Goal: Browse casually: Explore the website without a specific task or goal

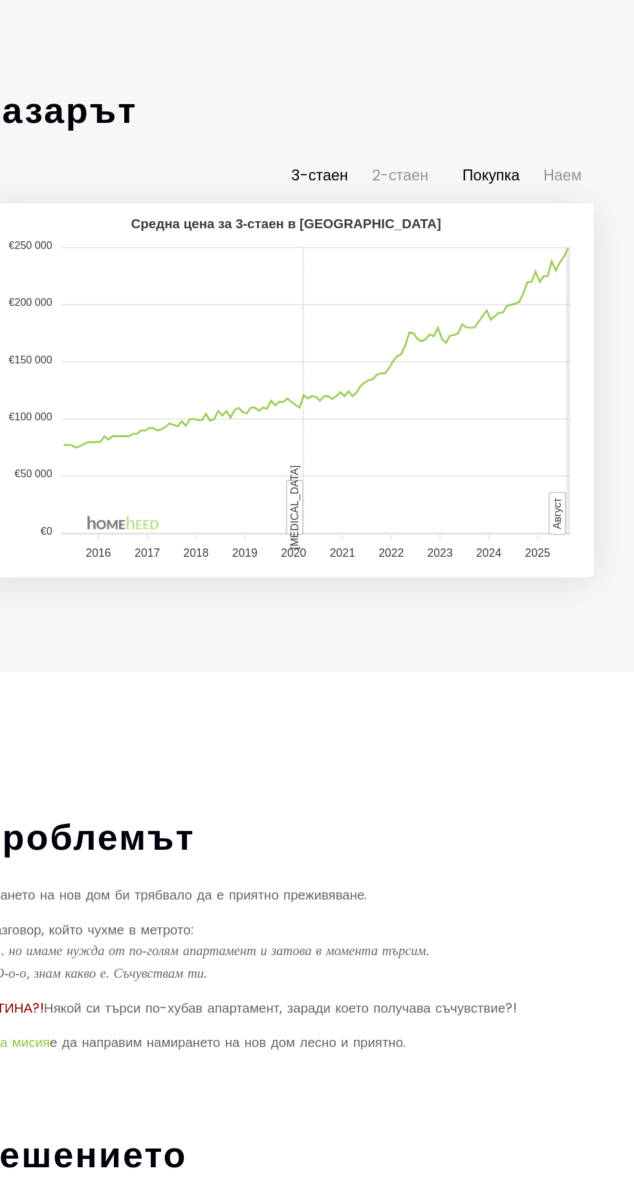
scroll to position [1110, 0]
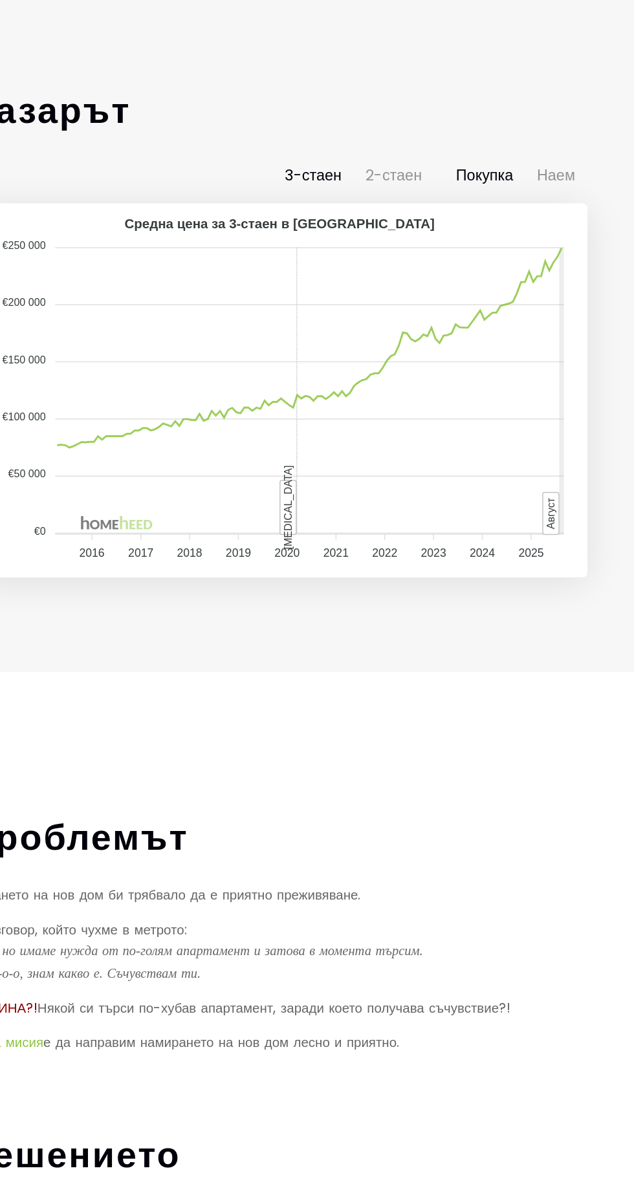
click at [215, 494] on icon "2016 2016 2017 2017 2018 2018 2019 2019 2020 2020 2021 2021 2022 2022 2023 2023…" at bounding box center [316, 369] width 401 height 249
click at [271, 494] on icon "2016 2016 2017 2017 2018 2018 2019 2019 2020 2020 2021 2021 2022 2022 2023 2023…" at bounding box center [316, 369] width 401 height 249
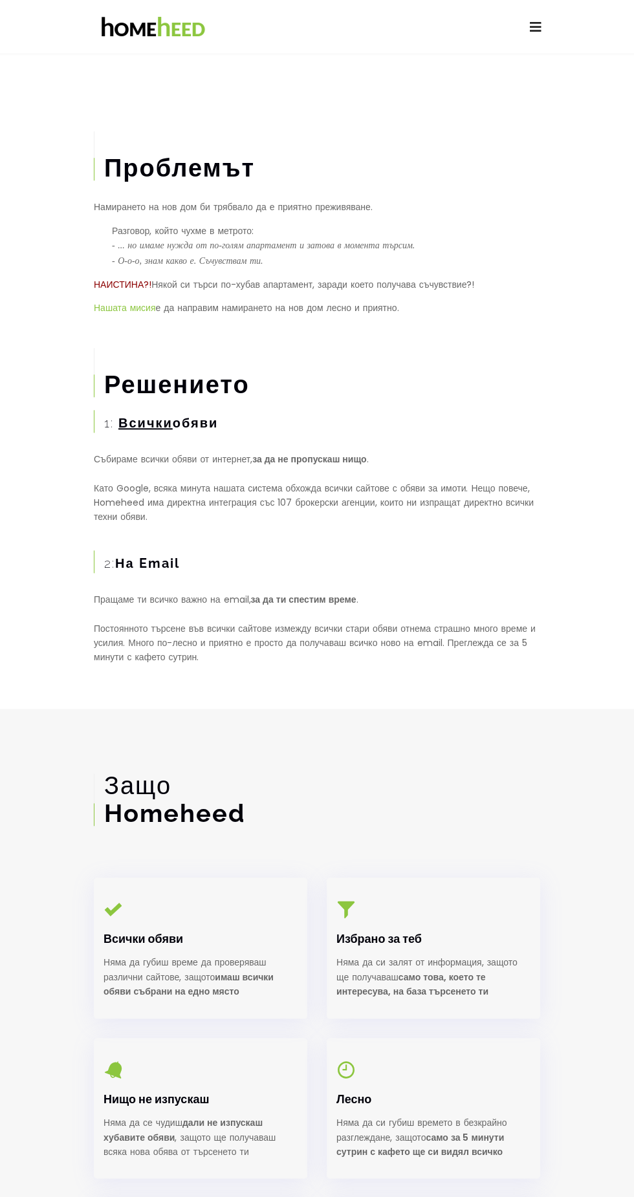
scroll to position [1614, 0]
click at [153, 432] on span "Всички" at bounding box center [145, 424] width 54 height 16
click at [151, 432] on span "Всички" at bounding box center [145, 424] width 54 height 16
click at [400, 500] on div "Решението 1: Всички обяви Събираме всички обяви от интернет, за да не пропускаш…" at bounding box center [316, 521] width 465 height 349
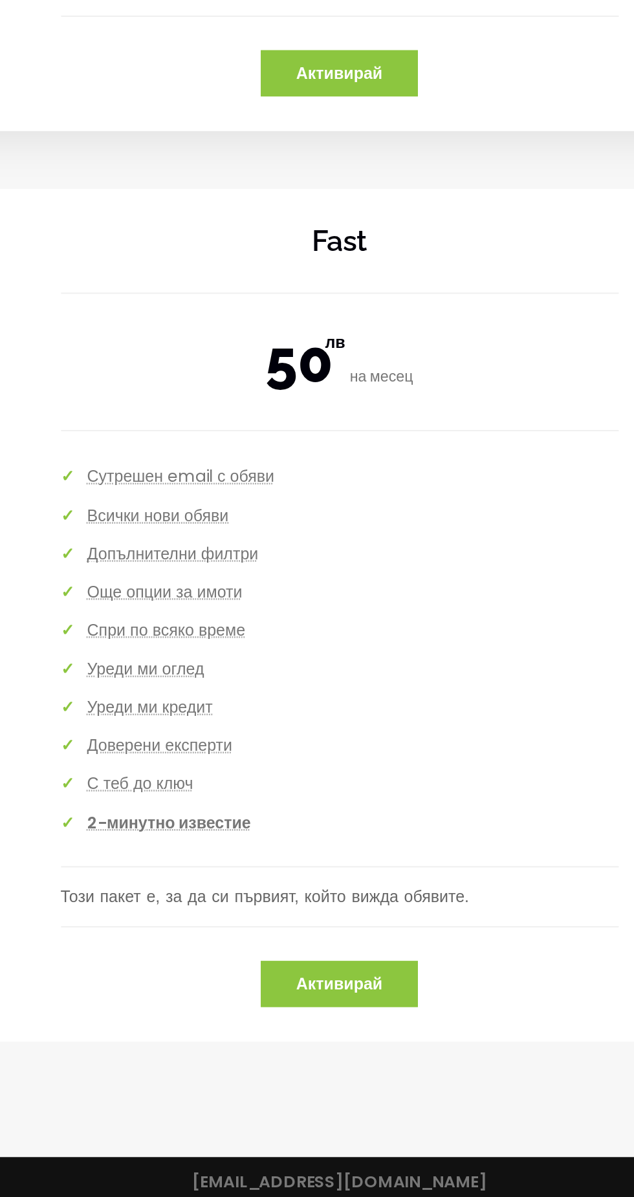
scroll to position [4128, 0]
